Goal: Understand process/instructions: Learn how to perform a task or action

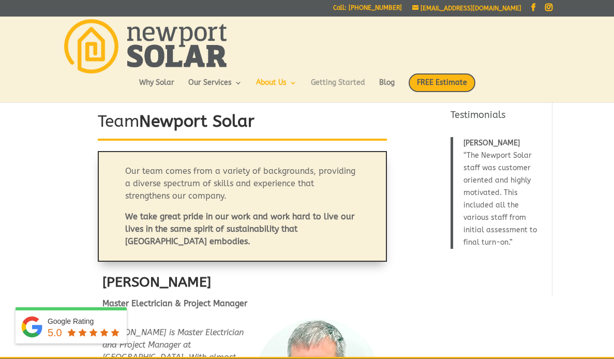
click at [348, 81] on link "Getting Started" at bounding box center [338, 88] width 54 height 18
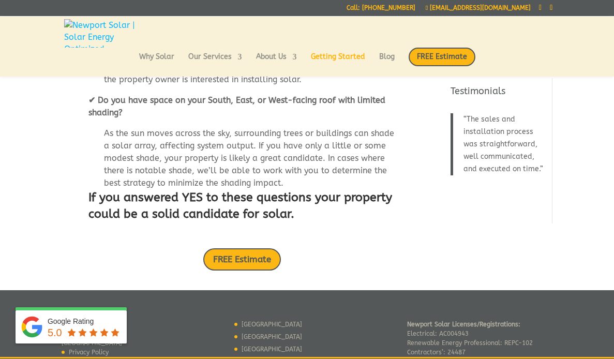
scroll to position [257, 0]
